Goal: Information Seeking & Learning: Learn about a topic

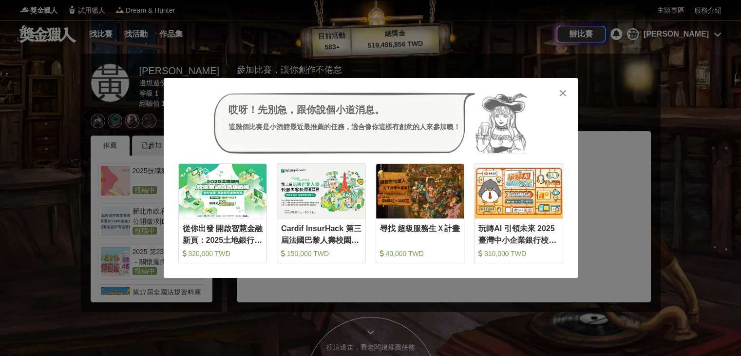
click at [564, 99] on div "哎呀！先別急，跟你說個小道消息。 這幾個比賽是小酒館最近最推薦的任務，適合像你這樣有創意的人來參加噢！ 收藏 從你出發 開啟智慧金融新頁：2025土地銀行校園…" at bounding box center [371, 178] width 414 height 200
click at [564, 92] on icon at bounding box center [562, 93] width 7 height 10
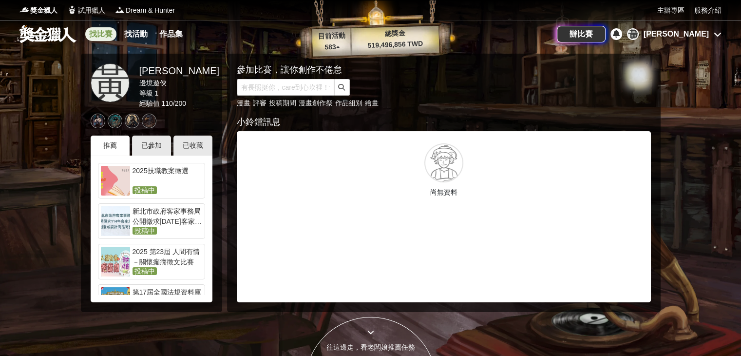
click at [108, 36] on link "找比賽" at bounding box center [100, 34] width 31 height 14
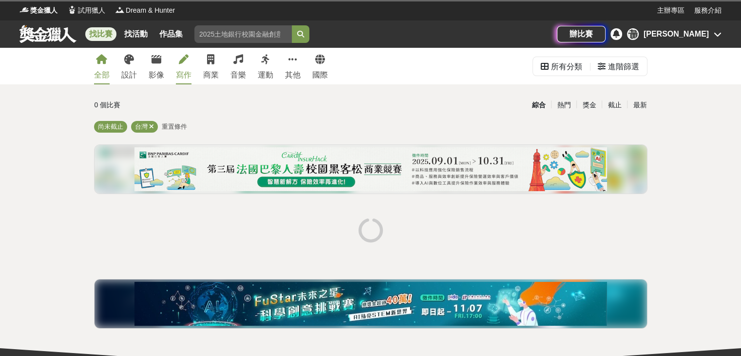
click at [185, 64] on link "寫作" at bounding box center [184, 66] width 16 height 37
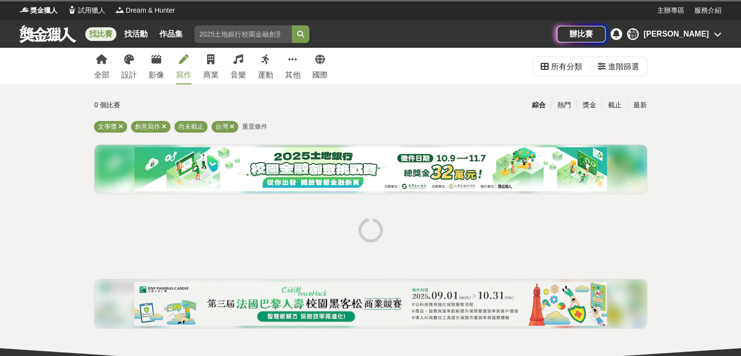
click at [186, 64] on link "寫作" at bounding box center [184, 66] width 16 height 37
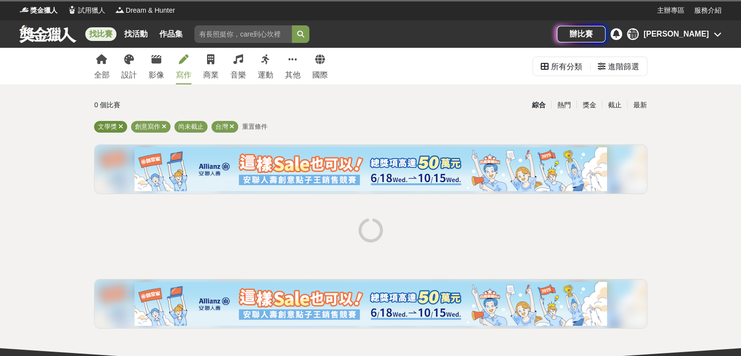
click at [120, 126] on icon at bounding box center [120, 126] width 5 height 6
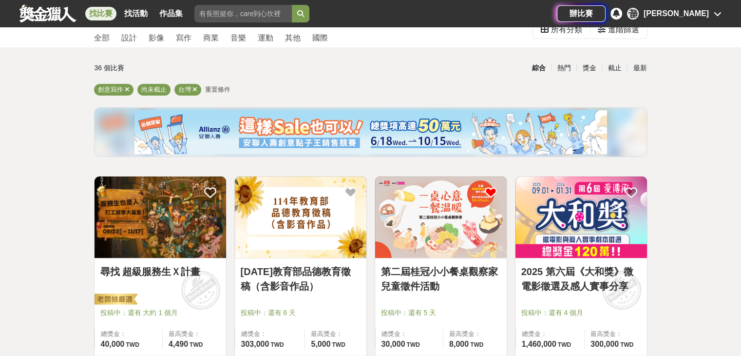
scroll to position [97, 0]
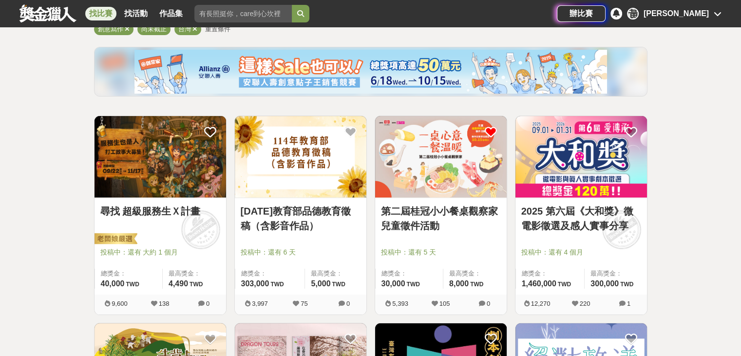
click at [184, 213] on link "尋找 超級服務生Ｘ計畫" at bounding box center [160, 211] width 120 height 15
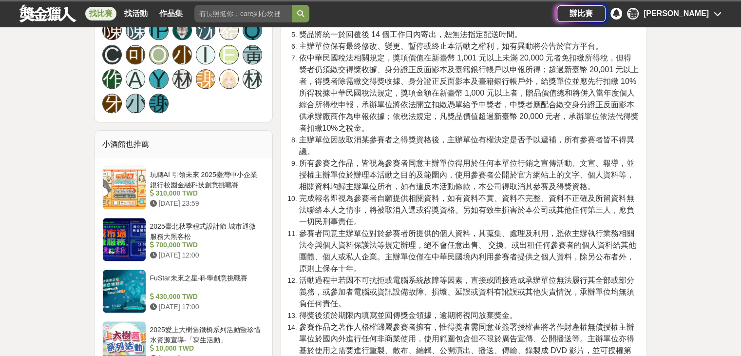
scroll to position [1169, 0]
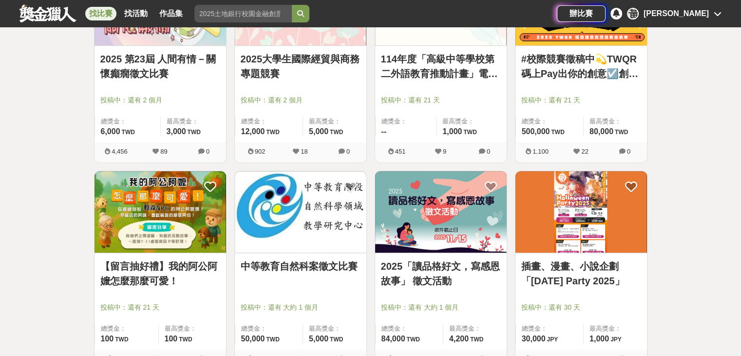
scroll to position [731, 0]
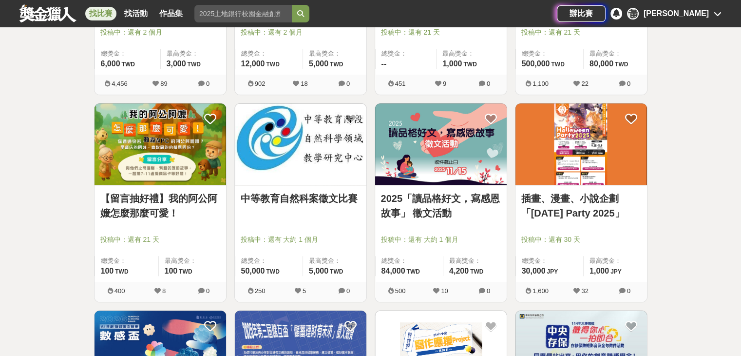
click at [448, 213] on link "2025「讀品格好文，寫感恩故事」 徵文活動" at bounding box center [441, 205] width 120 height 29
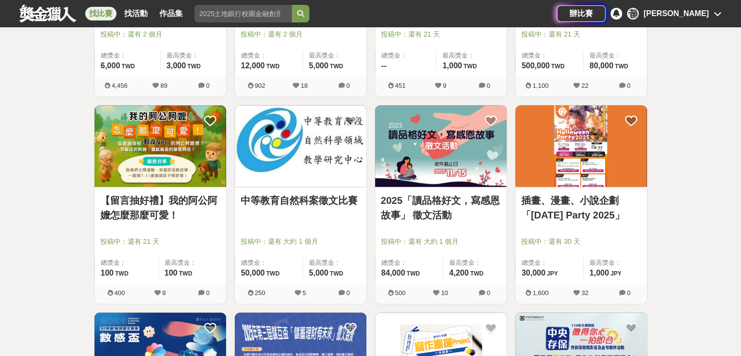
scroll to position [731, 0]
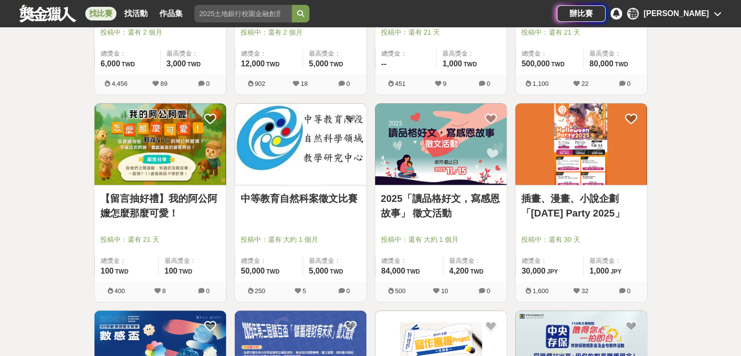
click at [197, 169] on img at bounding box center [160, 143] width 132 height 81
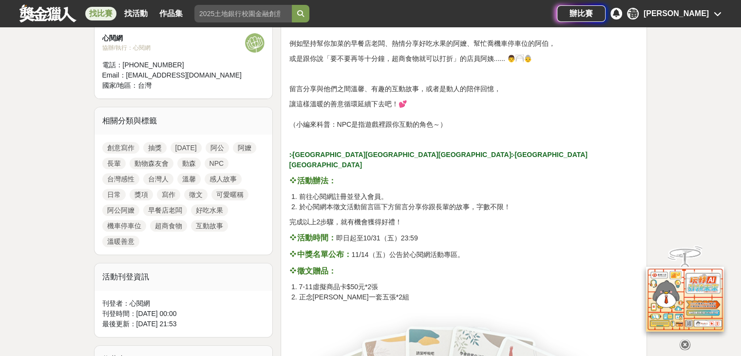
scroll to position [341, 0]
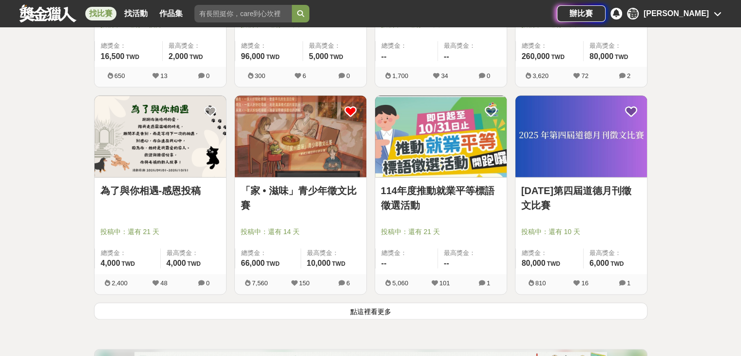
scroll to position [1169, 0]
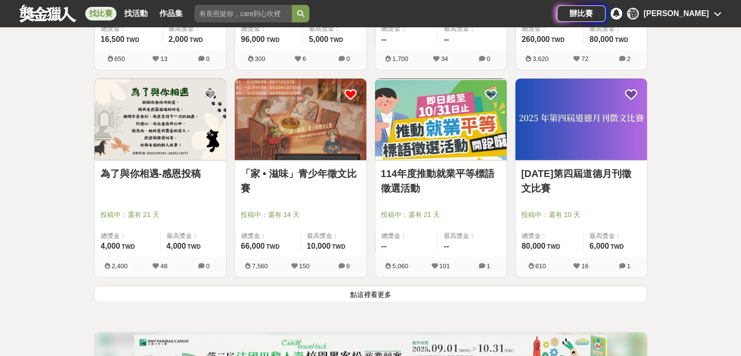
click at [607, 174] on link "[DATE]第四屆道德月刊徵文比賽" at bounding box center [581, 180] width 120 height 29
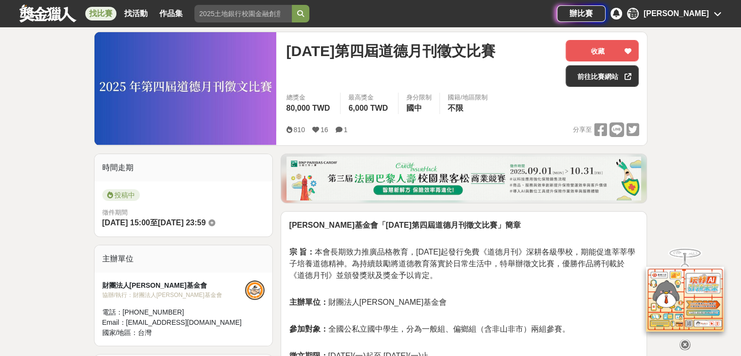
scroll to position [146, 0]
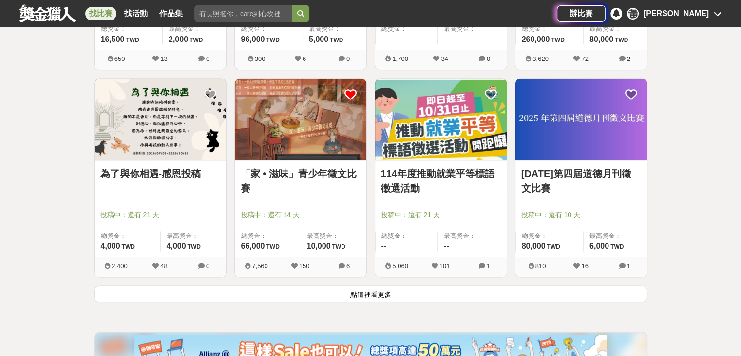
scroll to position [1266, 0]
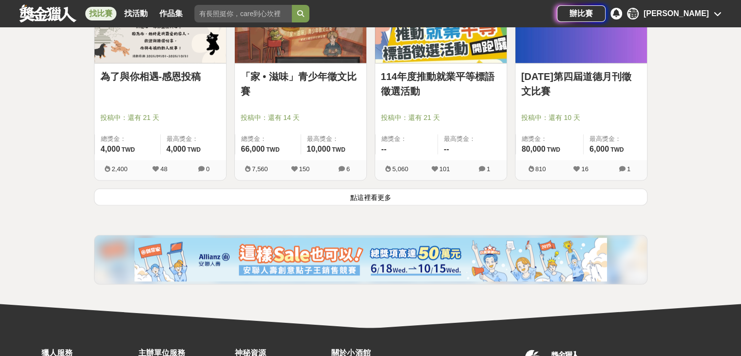
click at [372, 198] on button "點這裡看更多" at bounding box center [370, 196] width 553 height 17
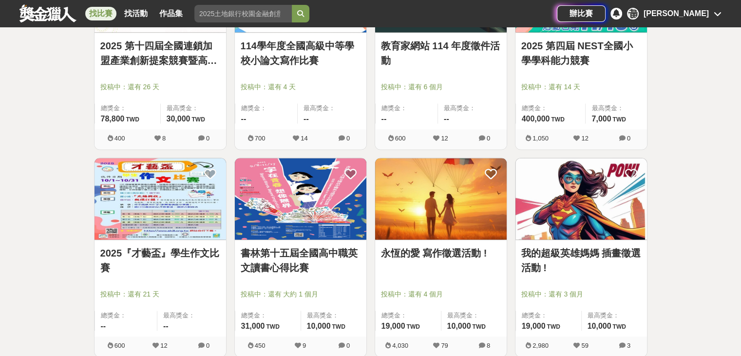
scroll to position [1509, 0]
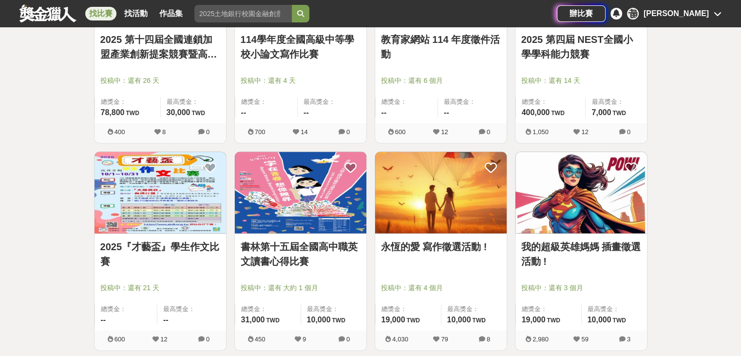
click at [470, 249] on link "永恆的愛 寫作徵選活動 !" at bounding box center [441, 246] width 120 height 15
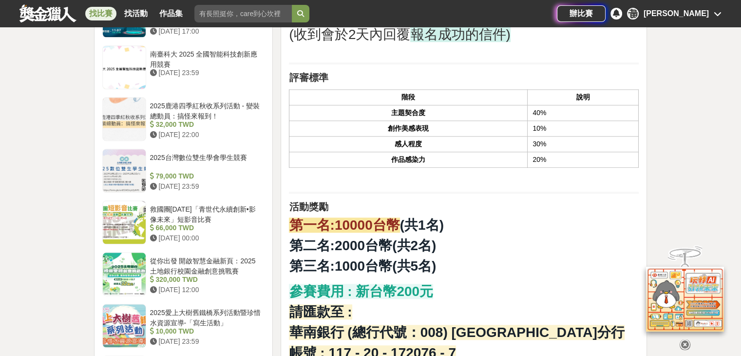
scroll to position [974, 0]
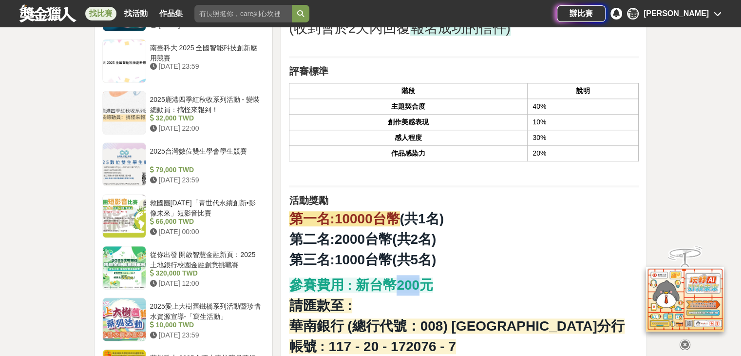
drag, startPoint x: 390, startPoint y: 263, endPoint x: 438, endPoint y: 264, distance: 47.7
click at [424, 277] on strong "參賽費用 : 新台幣200元" at bounding box center [361, 284] width 144 height 15
drag, startPoint x: 495, startPoint y: 257, endPoint x: 515, endPoint y: 256, distance: 19.5
click at [498, 275] on p "參賽費用 : 新台幣200元 請匯款至 : 華南銀行 (總行代號：008) [GEOGRAPHIC_DATA]分行 帳號 : 117 - 20 - 17207…" at bounding box center [464, 326] width 350 height 102
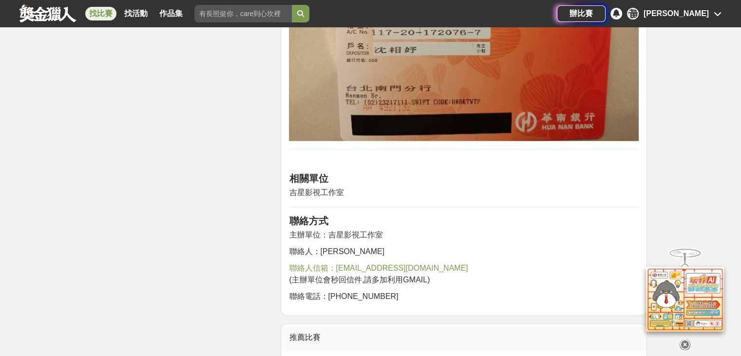
scroll to position [1413, 0]
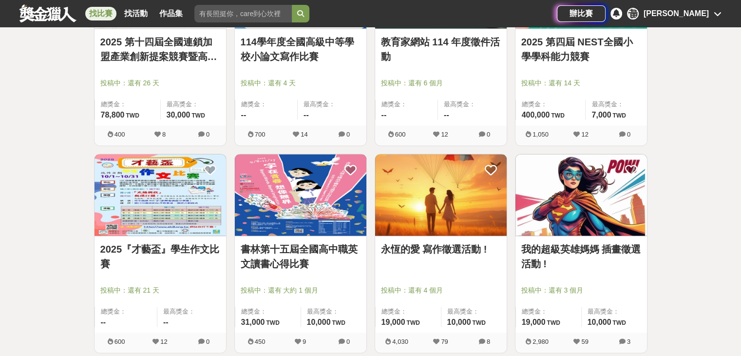
scroll to position [1509, 0]
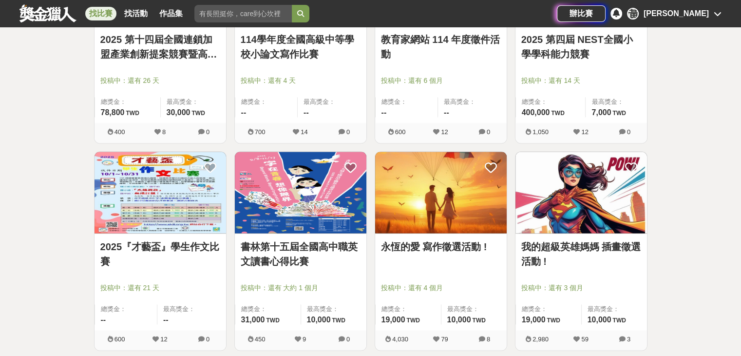
click at [584, 250] on link "我的超級英雄媽媽 插畫徵選活動 !" at bounding box center [581, 253] width 120 height 29
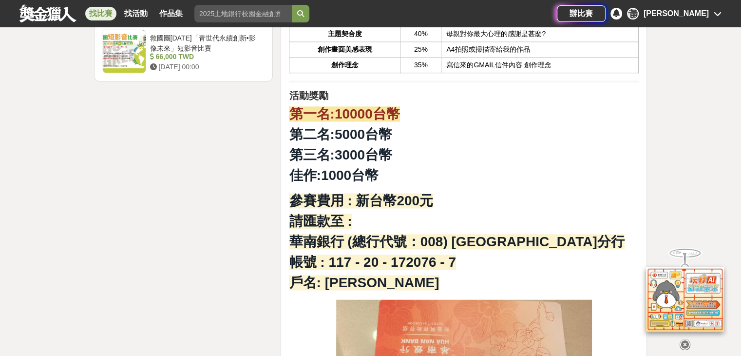
scroll to position [1510, 0]
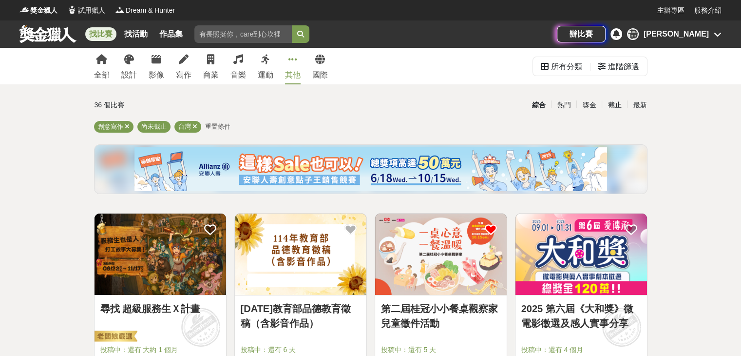
click at [286, 76] on div "其他" at bounding box center [293, 75] width 16 height 12
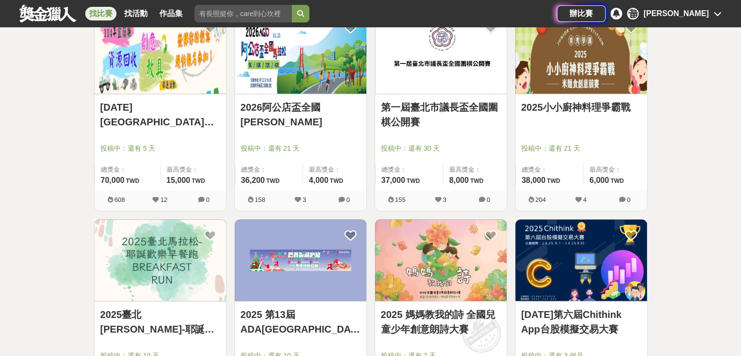
scroll to position [1169, 0]
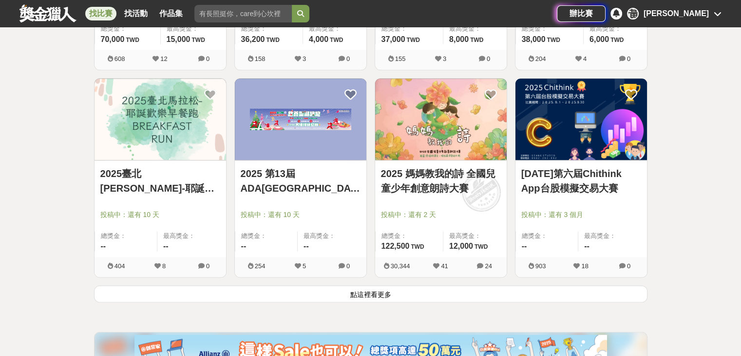
click at [487, 291] on button "點這裡看更多" at bounding box center [370, 293] width 553 height 17
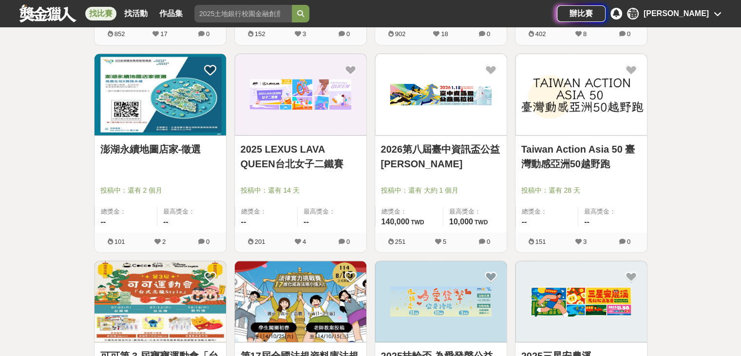
scroll to position [1948, 0]
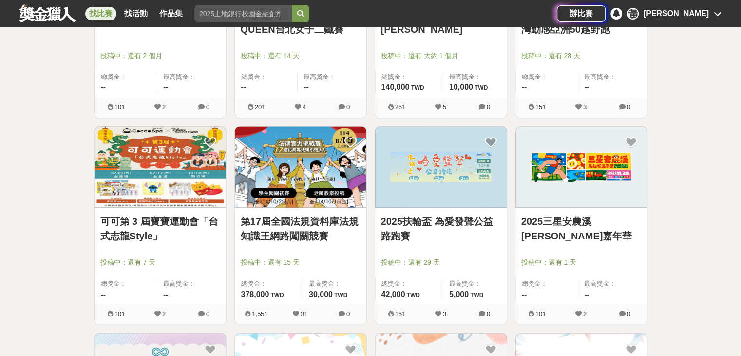
click at [349, 225] on link "第17屆全國法規資料庫法規知識王網路闖關競賽" at bounding box center [301, 228] width 120 height 29
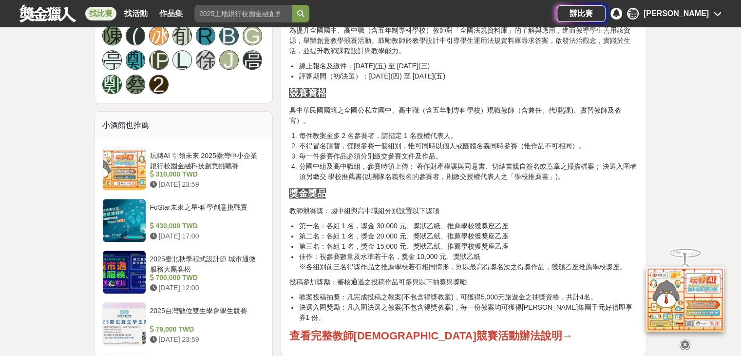
scroll to position [487, 0]
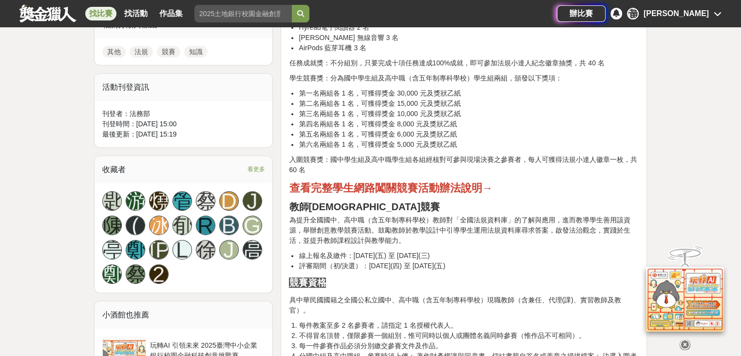
click at [451, 189] on strong "查看完整學生網路闖關競賽活動辦法說明→" at bounding box center [391, 188] width 204 height 12
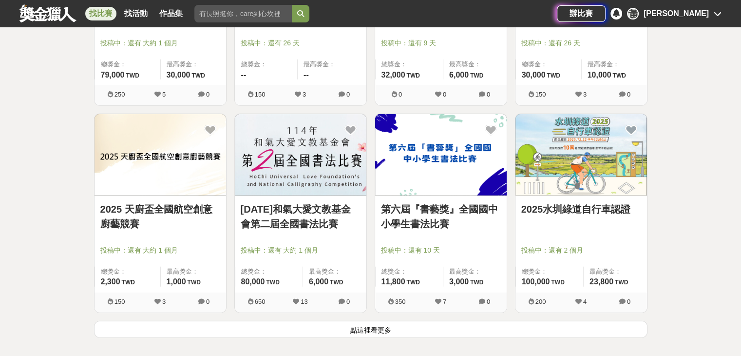
scroll to position [2387, 0]
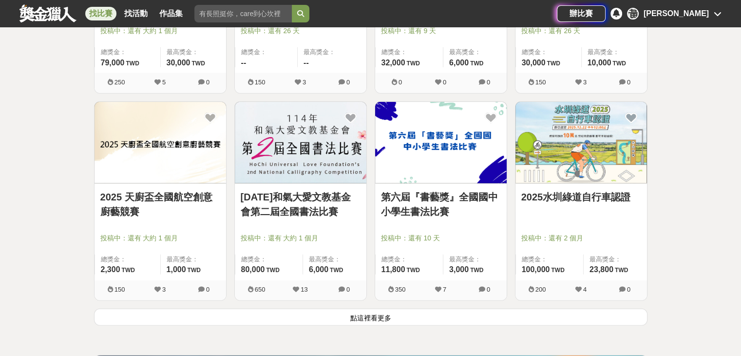
click at [371, 321] on button "點這裡看更多" at bounding box center [370, 316] width 553 height 17
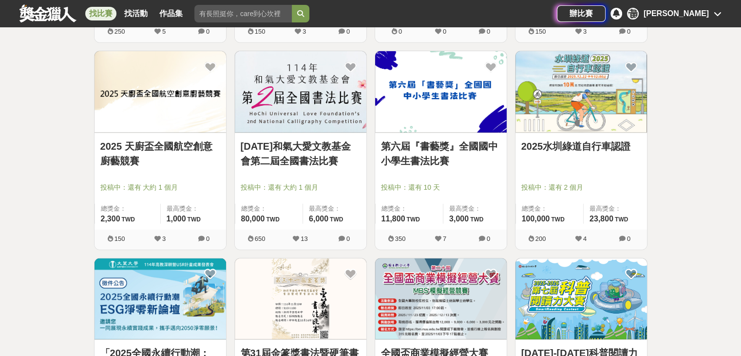
scroll to position [2484, 0]
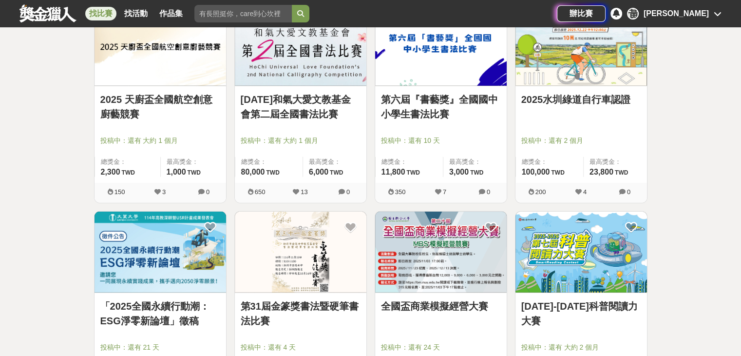
click at [596, 256] on img at bounding box center [581, 251] width 132 height 81
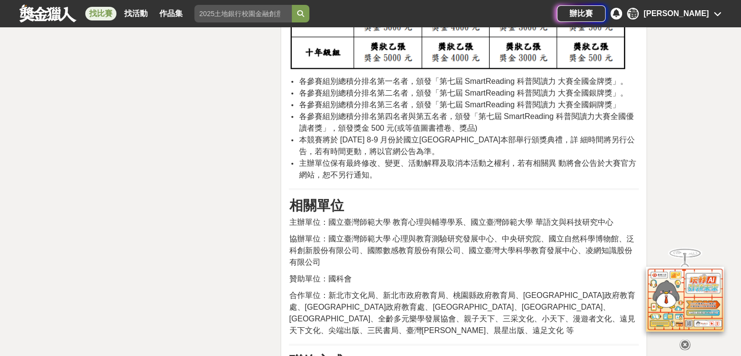
scroll to position [3069, 0]
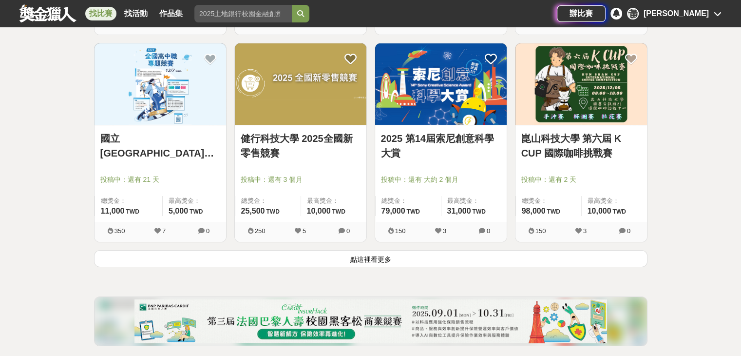
scroll to position [3702, 0]
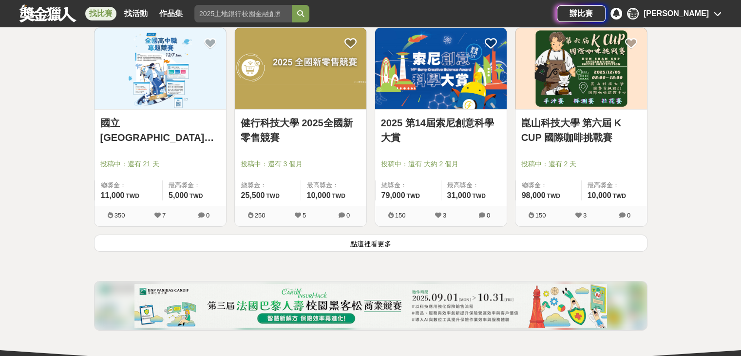
click at [387, 240] on button "點這裡看更多" at bounding box center [370, 242] width 553 height 17
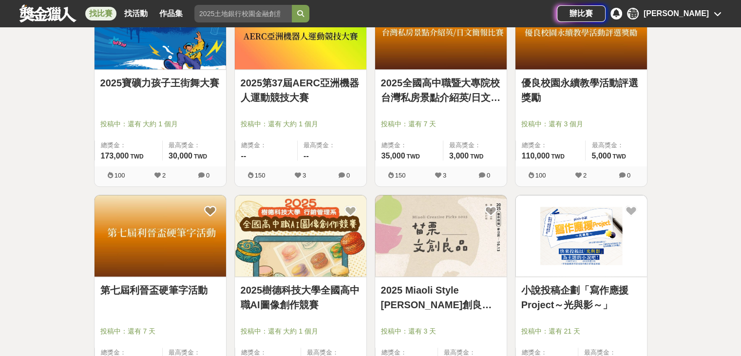
scroll to position [4627, 0]
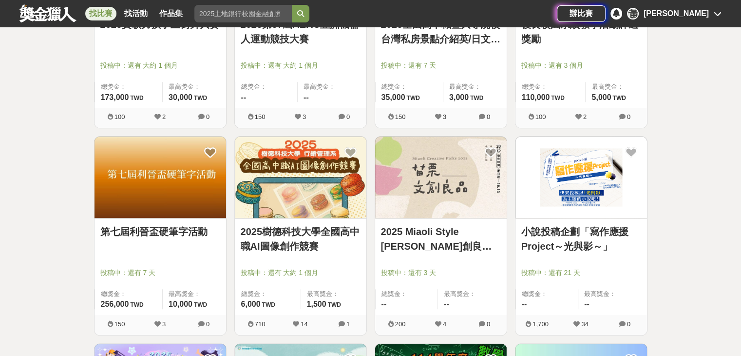
click at [336, 226] on link "2025樹德科技大學全國高中職AI圖像創作競賽" at bounding box center [301, 238] width 120 height 29
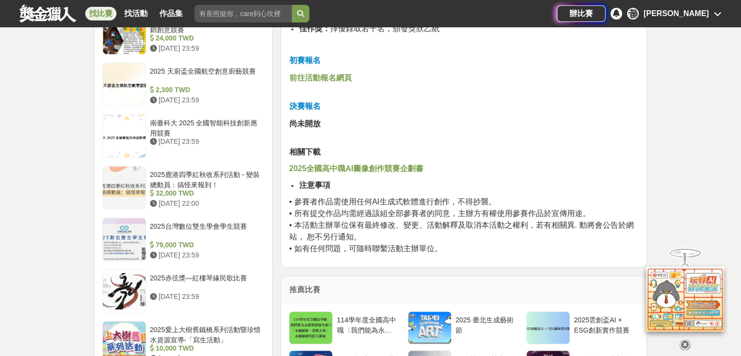
scroll to position [1023, 0]
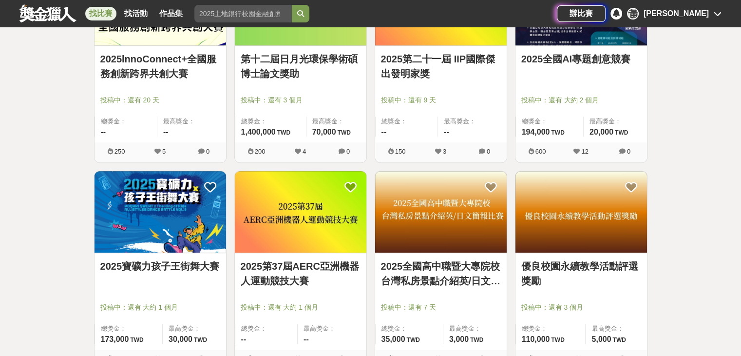
scroll to position [4556, 0]
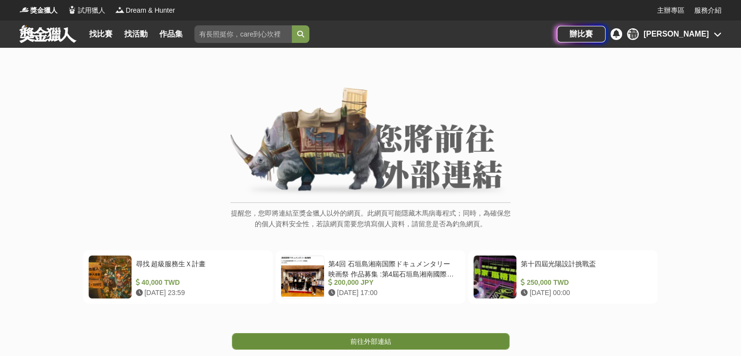
click at [418, 339] on link "前往外部連結" at bounding box center [371, 341] width 278 height 17
